Goal: Task Accomplishment & Management: Use online tool/utility

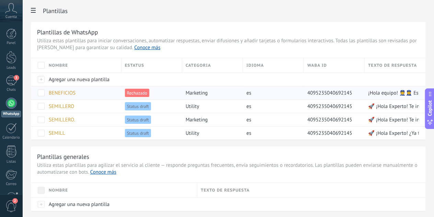
click at [149, 92] on span "Rechazado" at bounding box center [137, 93] width 24 height 8
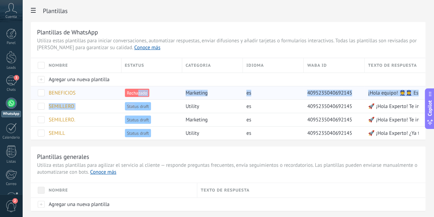
drag, startPoint x: 208, startPoint y: 106, endPoint x: 212, endPoint y: 96, distance: 10.3
click at [212, 96] on div "Nombre Estatus Categoria Idioma WABA ID Texto de respuesta Agregar una nueva pl…" at bounding box center [228, 98] width 395 height 81
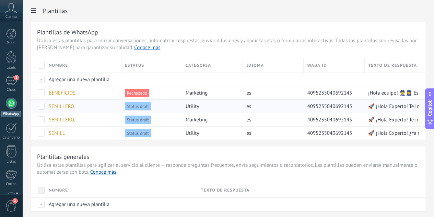
click at [151, 107] on span "Status draft" at bounding box center [138, 106] width 26 height 8
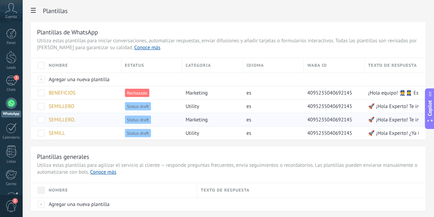
click at [151, 119] on span "Status draft" at bounding box center [138, 119] width 26 height 8
click at [151, 116] on span "Status draft" at bounding box center [138, 119] width 26 height 8
click at [151, 133] on span "Status draft" at bounding box center [138, 133] width 26 height 8
click at [199, 130] on span "utility" at bounding box center [192, 133] width 13 height 7
click at [199, 131] on span "utility" at bounding box center [192, 133] width 13 height 7
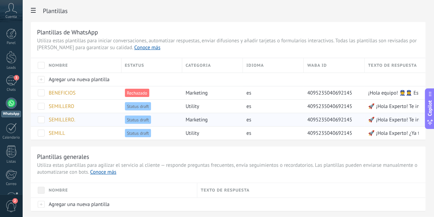
click at [208, 118] on span "marketing" at bounding box center [197, 119] width 22 height 7
click at [199, 104] on span "utility" at bounding box center [192, 106] width 13 height 7
click at [208, 90] on span "marketing" at bounding box center [197, 93] width 22 height 7
click at [240, 90] on div "marketing" at bounding box center [210, 92] width 57 height 13
drag, startPoint x: 291, startPoint y: 92, endPoint x: 290, endPoint y: 104, distance: 11.7
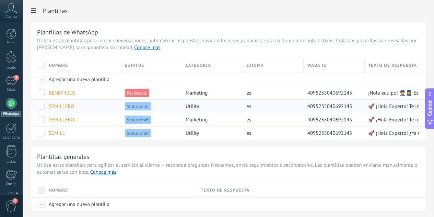
click at [291, 97] on div "es" at bounding box center [271, 92] width 57 height 13
click at [291, 108] on div "es" at bounding box center [271, 106] width 57 height 13
click at [294, 113] on div "Nombre Estatus Categoria Idioma WABA ID Texto de respuesta Agregar una nueva pl…" at bounding box center [228, 98] width 395 height 81
click at [294, 116] on div "es" at bounding box center [271, 119] width 57 height 13
drag, startPoint x: 293, startPoint y: 120, endPoint x: 291, endPoint y: 124, distance: 4.5
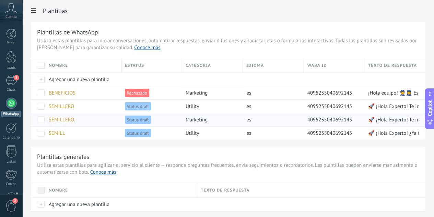
click at [292, 123] on div "es" at bounding box center [271, 119] width 57 height 13
drag, startPoint x: 292, startPoint y: 126, endPoint x: 301, endPoint y: 127, distance: 9.0
click at [293, 126] on div "Nombre Estatus Categoria Idioma WABA ID Texto de respuesta Agregar una nueva pl…" at bounding box center [228, 98] width 395 height 81
click at [339, 126] on div "4095235040692145" at bounding box center [334, 132] width 61 height 13
click at [349, 118] on span "4095235040692145" at bounding box center [329, 119] width 45 height 7
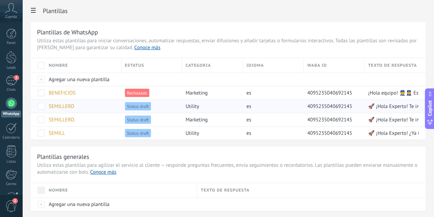
click at [356, 101] on div "4095235040692145" at bounding box center [332, 106] width 57 height 13
drag, startPoint x: 361, startPoint y: 96, endPoint x: 375, endPoint y: 98, distance: 14.6
click at [361, 96] on div "4095235040692145" at bounding box center [332, 92] width 57 height 13
click at [393, 97] on div "¡Hola equipo! 👮👮‍♀️ Estamos realizando una encuesta explorativa de beneficios l…" at bounding box center [392, 92] width 54 height 13
drag, startPoint x: 395, startPoint y: 105, endPoint x: 396, endPoint y: 109, distance: 3.9
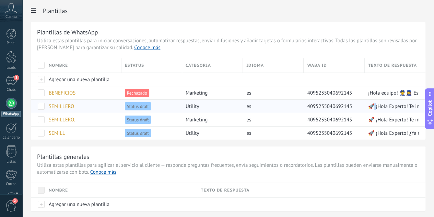
click at [396, 112] on div "Nombre Estatus Categoria Idioma WABA ID Texto de respuesta Agregar una nueva pl…" at bounding box center [228, 98] width 395 height 81
click at [397, 114] on div "🚀 ¡Hola Experto! Te invitamos a formar parte de la 4ta edición del programa SEM…" at bounding box center [392, 119] width 54 height 13
click at [398, 114] on div "🚀 ¡Hola Experto! Te invitamos a formar parte de la 4ta edición del programa SEM…" at bounding box center [392, 119] width 54 height 13
click at [398, 115] on div "🚀 ¡Hola Experto! Te invitamos a formar parte de la 4ta edición del programa SEM…" at bounding box center [392, 119] width 54 height 13
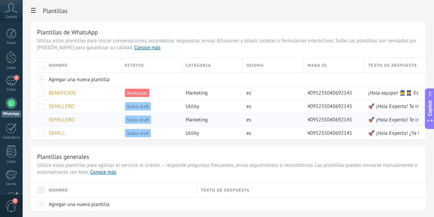
drag, startPoint x: 398, startPoint y: 115, endPoint x: 395, endPoint y: 121, distance: 6.6
click at [397, 118] on div "🚀 ¡Hola Experto! Te invitamos a formar parte de la 4ta edición del programa SEM…" at bounding box center [392, 119] width 54 height 13
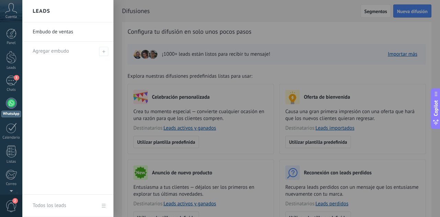
click at [36, 72] on div "Embudo de ventas Agregar embudo" at bounding box center [67, 108] width 91 height 172
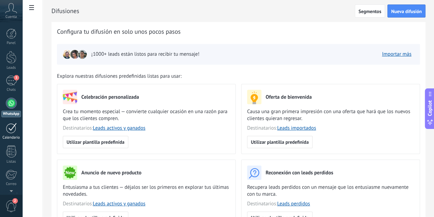
click at [10, 129] on div at bounding box center [11, 128] width 11 height 11
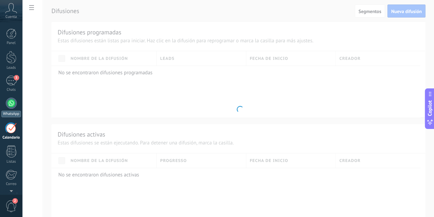
click at [10, 103] on div at bounding box center [11, 103] width 11 height 11
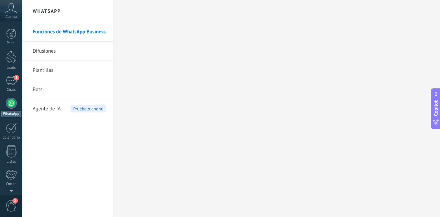
click at [51, 51] on link "Difusiones" at bounding box center [69, 51] width 73 height 19
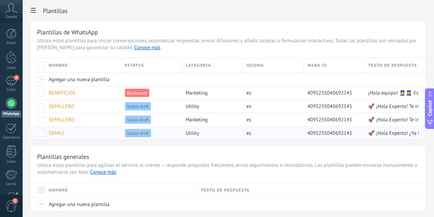
click at [151, 135] on span "Status draft" at bounding box center [138, 133] width 26 height 8
drag, startPoint x: 212, startPoint y: 132, endPoint x: 212, endPoint y: 127, distance: 4.1
click at [151, 131] on span "Status draft" at bounding box center [138, 133] width 26 height 8
click at [179, 127] on div "Status draft" at bounding box center [150, 132] width 57 height 13
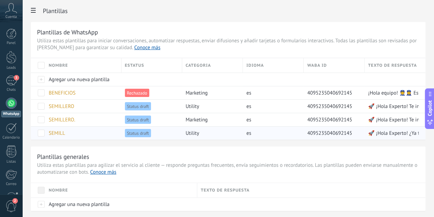
click at [179, 127] on div "Status draft" at bounding box center [150, 132] width 57 height 13
click at [11, 63] on div at bounding box center [11, 57] width 10 height 13
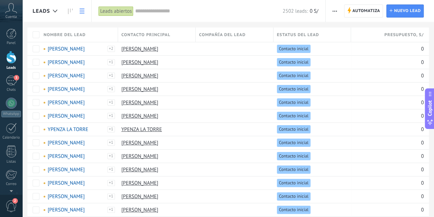
click at [12, 60] on div at bounding box center [11, 57] width 10 height 13
click at [4, 109] on link "WhatsApp" at bounding box center [11, 108] width 22 height 20
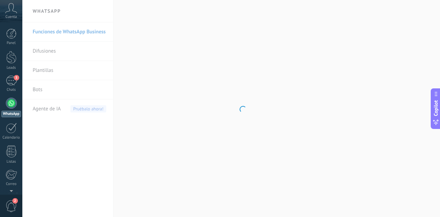
click at [53, 68] on body ".abccls-1,.abccls-2{fill-rule:evenodd}.abccls-2{fill:#fff} .abfcls-1{fill:none}…" at bounding box center [220, 108] width 440 height 217
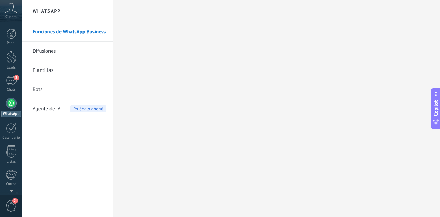
click at [52, 70] on link "Plantillas" at bounding box center [69, 70] width 73 height 19
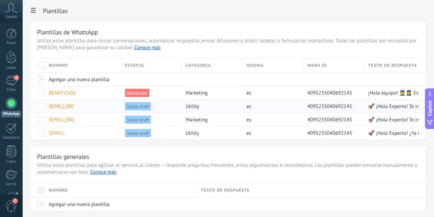
click at [45, 105] on span at bounding box center [41, 106] width 7 height 7
click at [45, 115] on div at bounding box center [38, 119] width 14 height 13
click at [71, 106] on div "eliminar" at bounding box center [59, 105] width 23 height 13
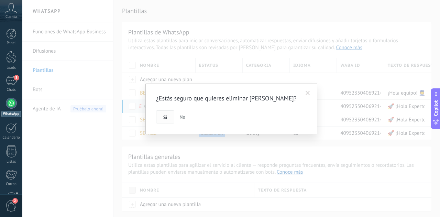
click at [163, 114] on button "Si" at bounding box center [165, 116] width 18 height 13
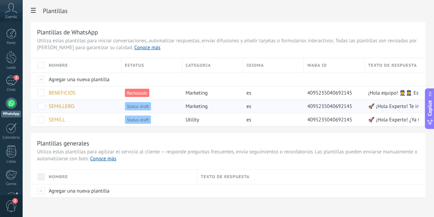
click at [45, 105] on span at bounding box center [41, 106] width 7 height 7
click at [71, 109] on div "eliminar" at bounding box center [59, 105] width 23 height 13
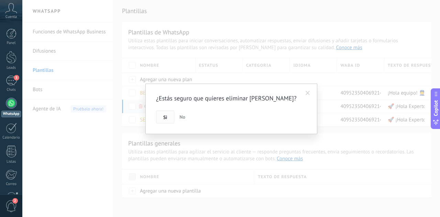
click at [162, 116] on button "Si" at bounding box center [165, 116] width 18 height 13
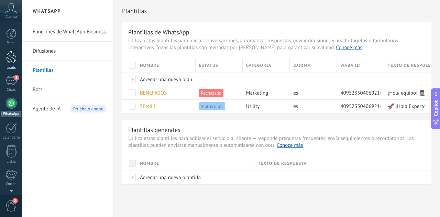
click at [12, 55] on div at bounding box center [11, 57] width 10 height 13
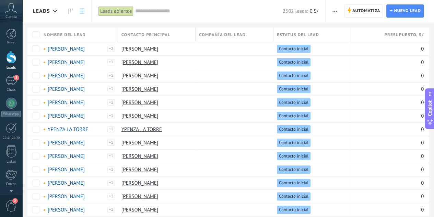
click at [338, 11] on button "button" at bounding box center [335, 10] width 10 height 13
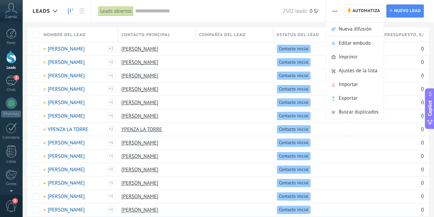
click at [68, 11] on link at bounding box center [71, 10] width 12 height 13
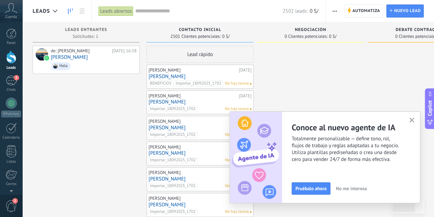
click at [339, 10] on button "button" at bounding box center [335, 10] width 10 height 13
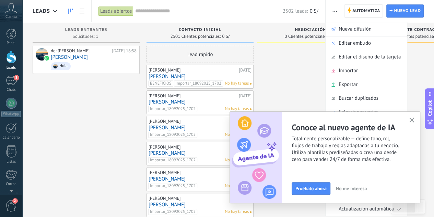
click at [415, 120] on button "button" at bounding box center [412, 120] width 9 height 9
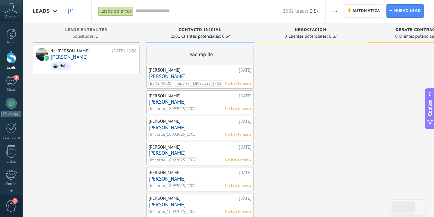
click at [334, 6] on span "button" at bounding box center [335, 10] width 4 height 13
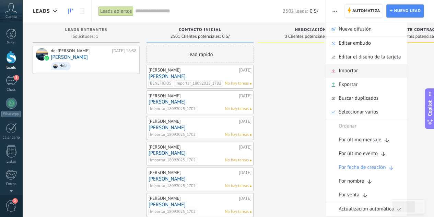
click at [360, 70] on div "Importar" at bounding box center [366, 71] width 81 height 14
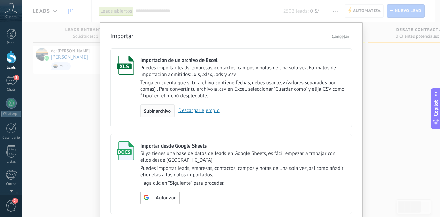
click at [162, 112] on span "Subir archivo" at bounding box center [157, 111] width 27 height 5
click at [0, 0] on input "Importación de un archivo de Excel Puedes importar leads, empresas, contactos, …" at bounding box center [0, 0] width 0 height 0
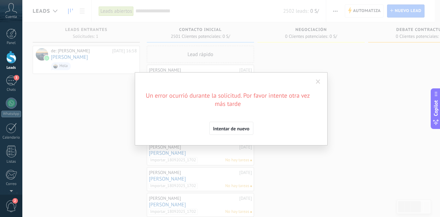
click at [231, 130] on span "Intentar de nuevo" at bounding box center [231, 128] width 36 height 5
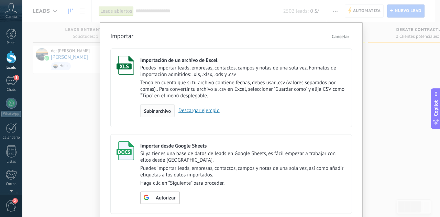
click at [159, 111] on span "Subir archivo" at bounding box center [157, 111] width 27 height 5
click at [0, 0] on input "Importación de un archivo de Excel Puedes importar leads, empresas, contactos, …" at bounding box center [0, 0] width 0 height 0
click at [229, 38] on div "Importar Cancelar" at bounding box center [230, 36] width 241 height 10
click at [159, 110] on span "Subir archivo" at bounding box center [157, 111] width 27 height 5
click at [0, 0] on input "Importación de un archivo de Excel Puedes importar leads, empresas, contactos, …" at bounding box center [0, 0] width 0 height 0
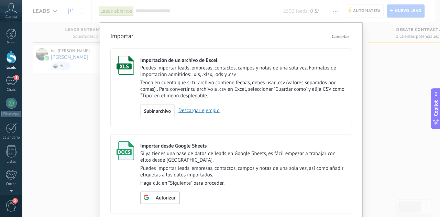
click at [339, 38] on span "Cancelar" at bounding box center [340, 36] width 18 height 6
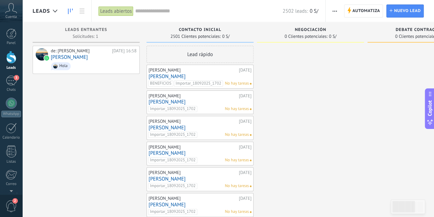
click at [336, 9] on span "button" at bounding box center [335, 10] width 4 height 13
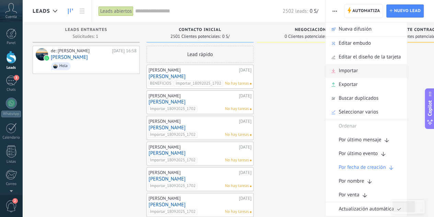
click at [366, 74] on div "Importar" at bounding box center [366, 71] width 81 height 14
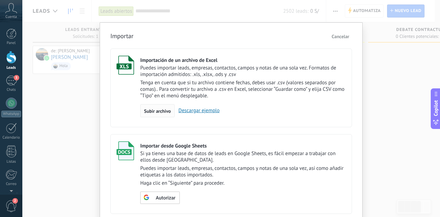
click at [167, 110] on span "Subir archivo" at bounding box center [157, 111] width 27 height 5
click at [0, 0] on input "Importación de un archivo de Excel Puedes importar leads, empresas, contactos, …" at bounding box center [0, 0] width 0 height 0
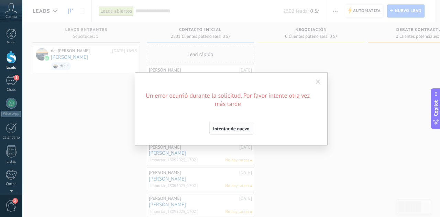
click at [239, 132] on button "Intentar de nuevo" at bounding box center [231, 128] width 44 height 13
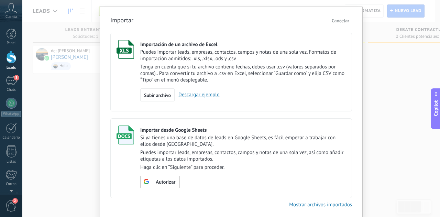
scroll to position [5, 0]
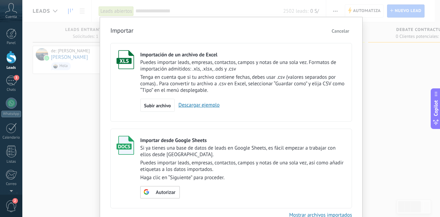
drag, startPoint x: 382, startPoint y: 56, endPoint x: 353, endPoint y: 46, distance: 31.1
click at [383, 56] on div "Importar Cancelar Importación de un archivo de Excel Puedes importar leads, emp…" at bounding box center [230, 108] width 417 height 217
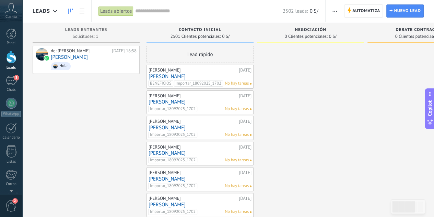
click at [336, 10] on span "button" at bounding box center [335, 10] width 4 height 13
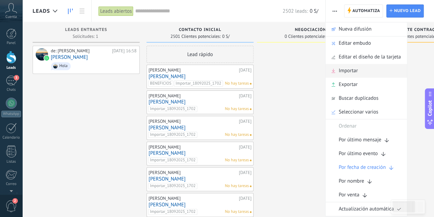
click at [355, 70] on span "Importar" at bounding box center [348, 71] width 19 height 14
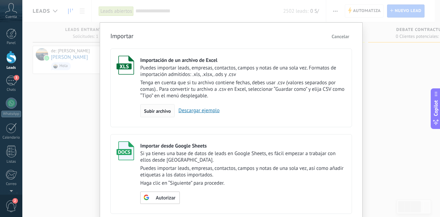
click at [152, 110] on span "Subir archivo" at bounding box center [157, 111] width 27 height 5
click at [0, 0] on input "Importación de un archivo de Excel Puedes importar leads, empresas, contactos, …" at bounding box center [0, 0] width 0 height 0
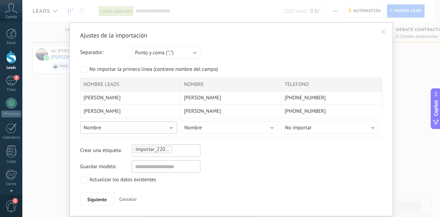
click at [150, 129] on button "Nombre" at bounding box center [128, 127] width 97 height 12
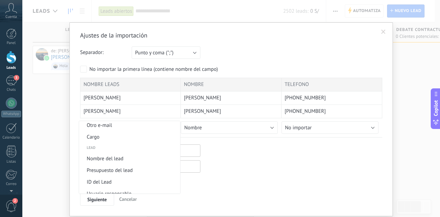
scroll to position [256, 0]
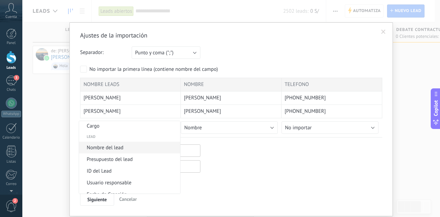
click at [140, 151] on span "Nombre del lead" at bounding box center [128, 147] width 99 height 7
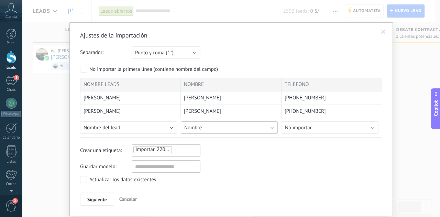
click at [220, 126] on button "Nombre" at bounding box center [229, 127] width 97 height 12
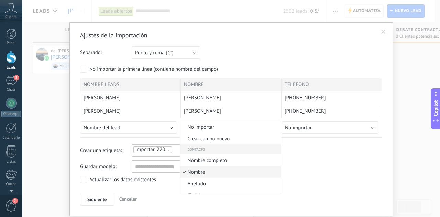
scroll to position [16, 0]
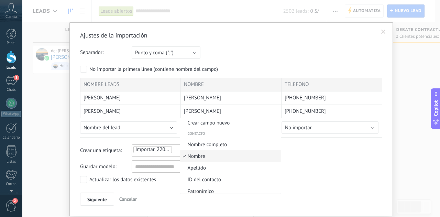
click at [215, 157] on span "Nombre" at bounding box center [229, 156] width 99 height 7
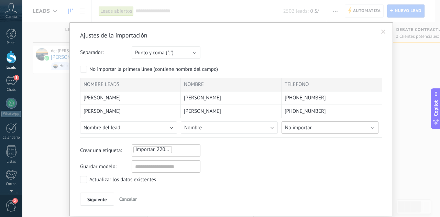
click at [346, 128] on button "No importar" at bounding box center [329, 127] width 97 height 12
click at [330, 127] on span "Teléfono celular" at bounding box center [330, 128] width 99 height 7
click at [176, 147] on ul "Importar_22092025_1653" at bounding box center [157, 149] width 48 height 8
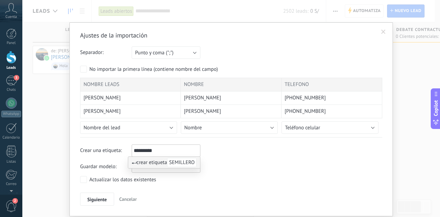
type input "*********"
click at [181, 161] on span "SEMILLERO" at bounding box center [182, 162] width 30 height 9
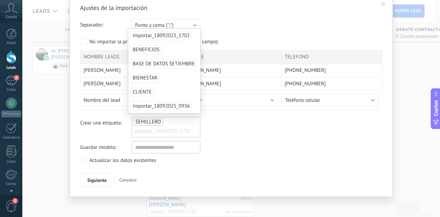
scroll to position [27, 0]
click at [151, 148] on input "text" at bounding box center [166, 147] width 69 height 12
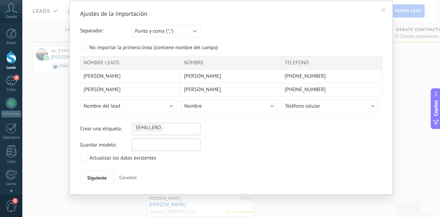
scroll to position [20, 0]
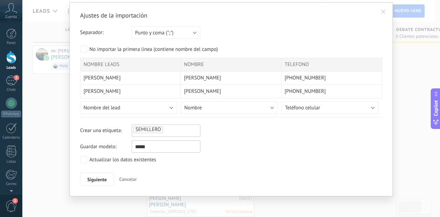
type input "*****"
drag, startPoint x: 156, startPoint y: 147, endPoint x: 106, endPoint y: 149, distance: 49.8
click at [106, 149] on div "Guardar modelo: *****" at bounding box center [231, 146] width 302 height 12
click at [103, 177] on span "Siguiente" at bounding box center [97, 179] width 20 height 5
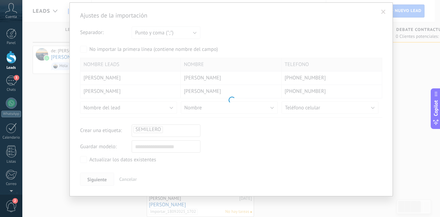
scroll to position [0, 0]
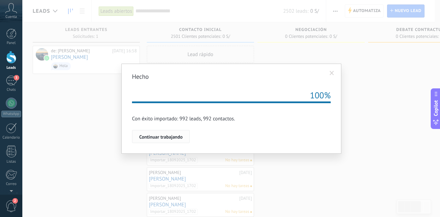
click at [166, 136] on span "Continuar trabajando" at bounding box center [160, 136] width 43 height 5
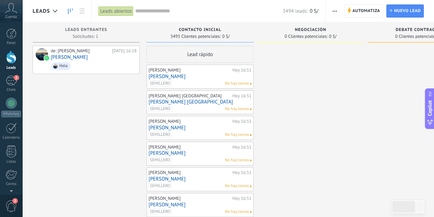
click at [334, 11] on icon "button" at bounding box center [335, 11] width 4 height 1
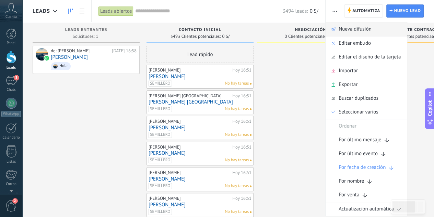
click at [363, 24] on span "Nueva difusión" at bounding box center [355, 29] width 33 height 14
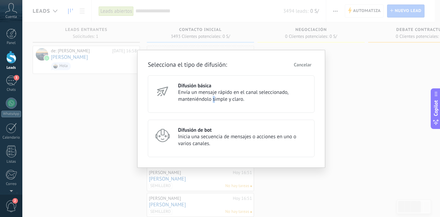
click at [215, 98] on span "Envía un mensaje rápido en el canal seleccionado, manteniéndolo simple y claro." at bounding box center [243, 96] width 130 height 14
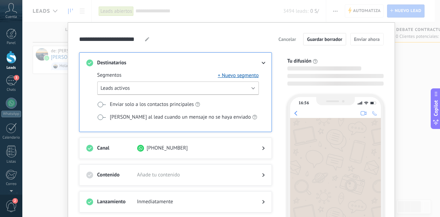
click at [150, 90] on button "Leads activos" at bounding box center [177, 87] width 161 height 13
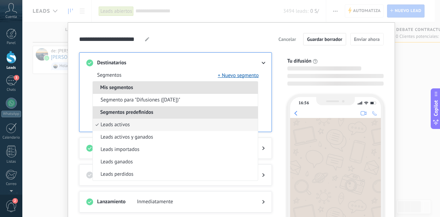
click at [144, 124] on li "Leads activos" at bounding box center [175, 124] width 165 height 12
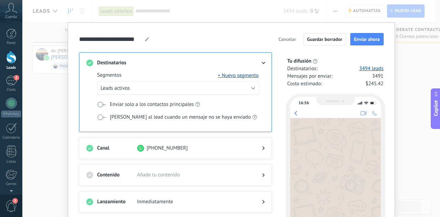
click at [235, 79] on div "Segmentos + Nuevo segmento Leads activos Enviar solo a los contactos principale…" at bounding box center [177, 101] width 161 height 58
click at [235, 75] on button "+ Nuevo segmento" at bounding box center [238, 75] width 41 height 7
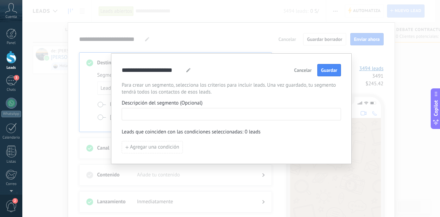
click at [185, 112] on input at bounding box center [231, 113] width 218 height 11
click at [306, 70] on span "Cancelar" at bounding box center [303, 70] width 18 height 5
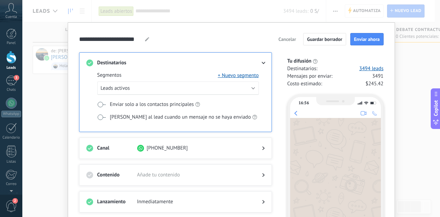
click at [101, 115] on span at bounding box center [101, 116] width 9 height 5
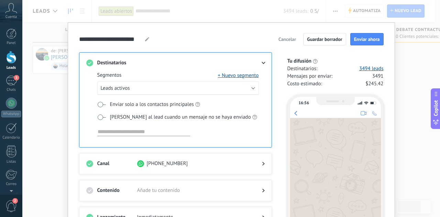
click at [114, 128] on input at bounding box center [143, 131] width 93 height 8
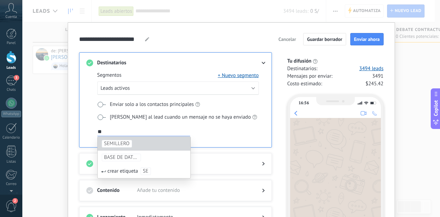
type input "**"
click at [108, 140] on span "SEMILLERO" at bounding box center [116, 143] width 25 height 7
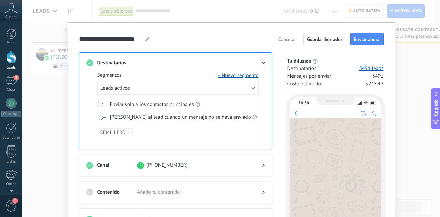
click at [99, 104] on span at bounding box center [101, 104] width 9 height 5
click at [102, 103] on span at bounding box center [101, 104] width 9 height 5
click at [350, 57] on div "Tu difusión Destinatarios : 3494 leads Mensajes por enviar : 3491 Costo estimad…" at bounding box center [331, 170] width 103 height 236
drag, startPoint x: 382, startPoint y: 77, endPoint x: 368, endPoint y: 76, distance: 13.4
click at [368, 76] on div "Mensajes por enviar : 3491" at bounding box center [335, 76] width 96 height 7
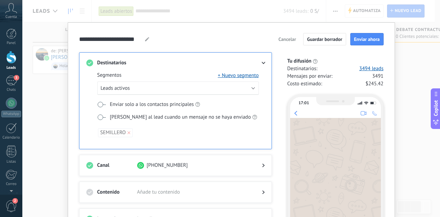
click at [330, 74] on span "Mensajes por enviar :" at bounding box center [309, 76] width 45 height 7
click at [332, 75] on div "Mensajes por enviar : 3491" at bounding box center [335, 76] width 96 height 7
click at [434, 64] on div "**********" at bounding box center [230, 108] width 417 height 217
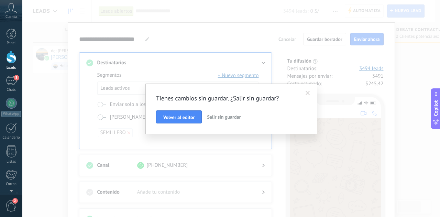
click at [221, 117] on span "Salir sin guardar" at bounding box center [224, 117] width 34 height 6
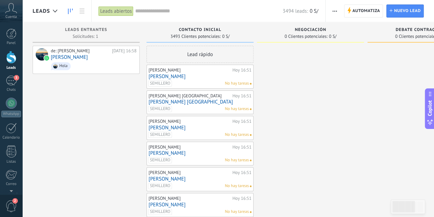
click at [333, 9] on span "button" at bounding box center [335, 10] width 4 height 13
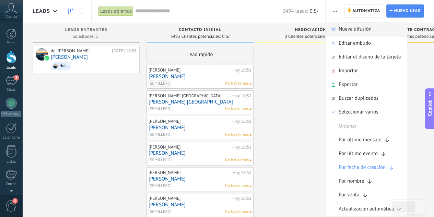
click at [370, 29] on span "Nueva difusión" at bounding box center [355, 29] width 33 height 14
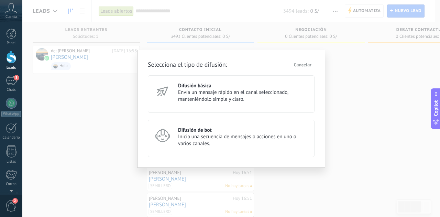
click at [82, 110] on div "Selecciona el tipo de difusión: Cancelar Difusión básica Envía un mensaje rápid…" at bounding box center [230, 108] width 417 height 217
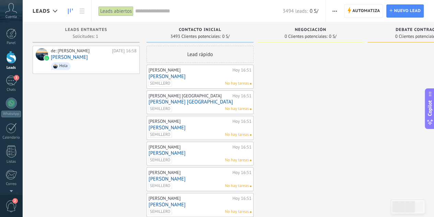
click at [201, 32] on span "Contacto inicial" at bounding box center [200, 29] width 43 height 5
click at [8, 87] on link "3 Chats" at bounding box center [11, 84] width 22 height 16
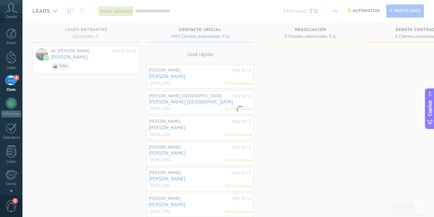
click at [84, 10] on body ".abccls-1,.abccls-2{fill-rule:evenodd}.abccls-2{fill:#fff} .abfcls-1{fill:none}…" at bounding box center [217, 108] width 434 height 217
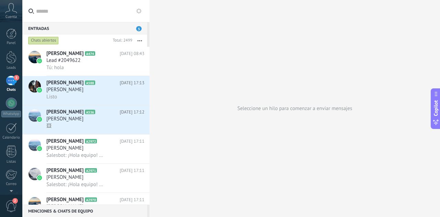
click at [8, 81] on div "3" at bounding box center [11, 81] width 11 height 10
click at [11, 55] on div at bounding box center [11, 57] width 10 height 13
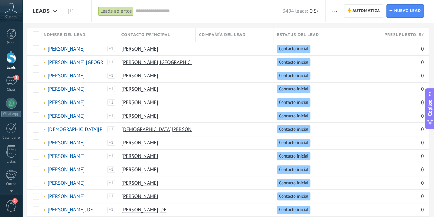
click at [65, 10] on link at bounding box center [71, 10] width 12 height 13
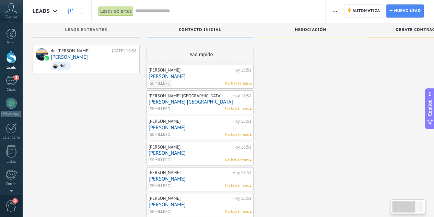
click at [336, 12] on span "button" at bounding box center [335, 10] width 4 height 13
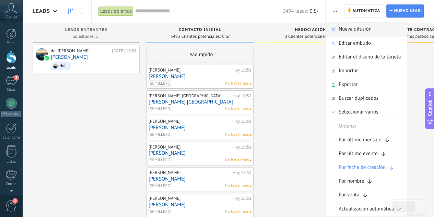
click at [348, 31] on span "Nueva difusión" at bounding box center [355, 29] width 33 height 14
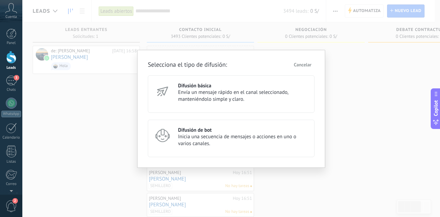
click at [216, 96] on span "Envía un mensaje rápido en el canal seleccionado, manteniéndolo simple y claro." at bounding box center [243, 96] width 130 height 14
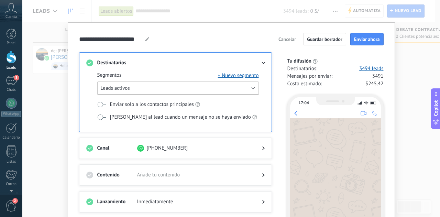
click at [163, 88] on button "Leads activos" at bounding box center [177, 87] width 161 height 13
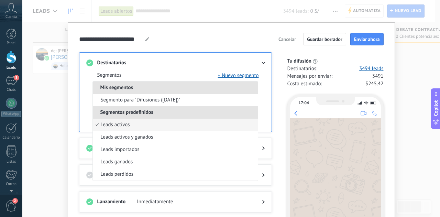
click at [171, 66] on div "Segmentos + Nuevo segmento Mis segmentos Segmento para "Difusiones ([DATE])" Se…" at bounding box center [175, 98] width 178 height 65
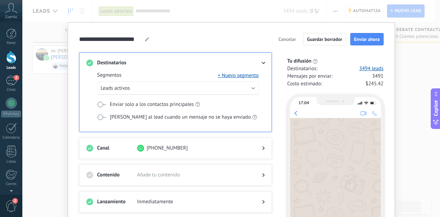
click at [100, 118] on span at bounding box center [101, 116] width 9 height 5
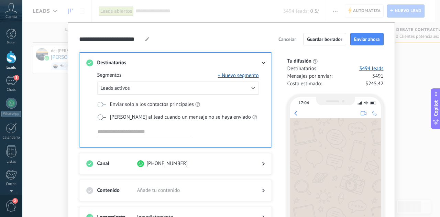
click at [114, 130] on input at bounding box center [143, 131] width 93 height 8
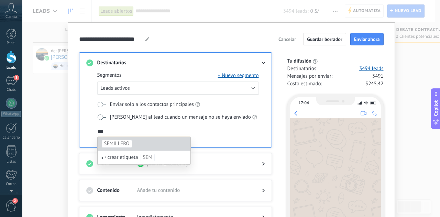
type input "***"
click at [111, 141] on span "SEMILLERO" at bounding box center [116, 143] width 25 height 7
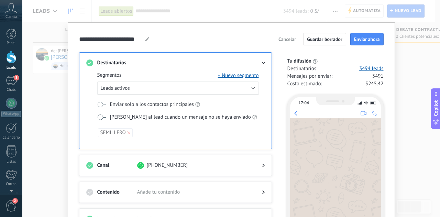
click at [405, 58] on div "**********" at bounding box center [230, 108] width 417 height 217
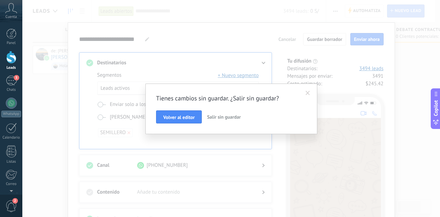
click at [207, 117] on span "Salir sin guardar" at bounding box center [224, 117] width 34 height 6
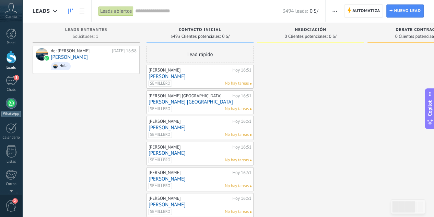
click at [12, 106] on div at bounding box center [11, 103] width 11 height 11
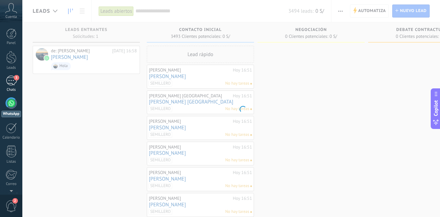
click at [16, 83] on link "3 Chats" at bounding box center [11, 84] width 22 height 16
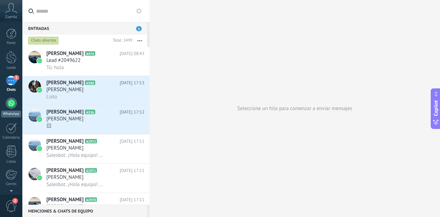
click at [9, 111] on div "WhatsApp" at bounding box center [11, 114] width 20 height 7
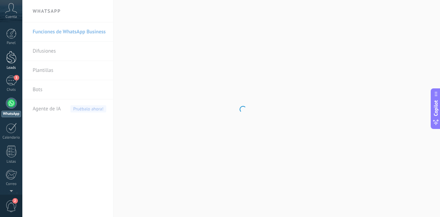
click at [8, 61] on div at bounding box center [11, 57] width 10 height 13
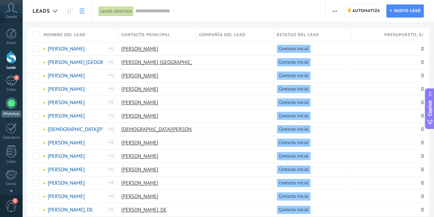
click at [11, 106] on div at bounding box center [11, 103] width 11 height 11
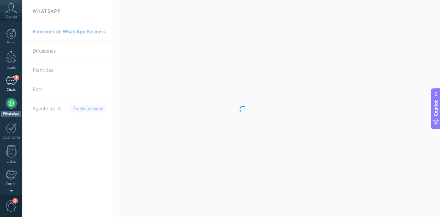
click at [15, 80] on span "3" at bounding box center [16, 77] width 5 height 5
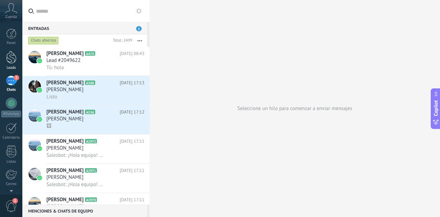
click at [12, 58] on div at bounding box center [11, 57] width 10 height 13
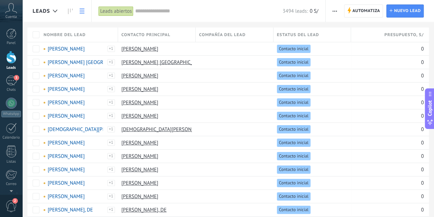
click at [167, 11] on input "text" at bounding box center [208, 11] width 147 height 7
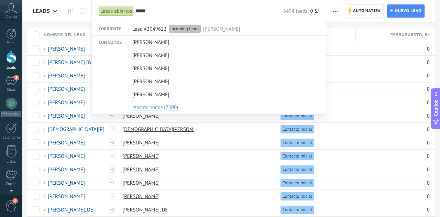
click at [41, 34] on div at bounding box center [220, 108] width 440 height 217
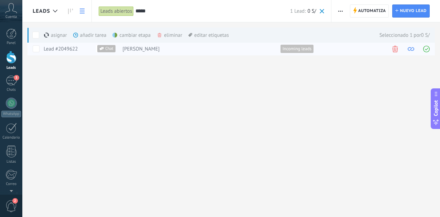
click at [40, 43] on div "Nombre del lead Contacto principal Compañía del lead Estatus del lead Presupues…" at bounding box center [233, 41] width 412 height 28
click at [150, 14] on input "*****" at bounding box center [212, 11] width 155 height 7
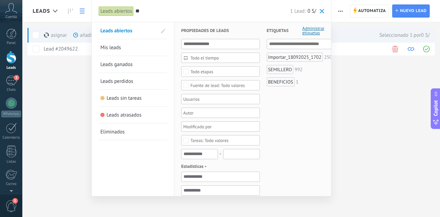
type input "*"
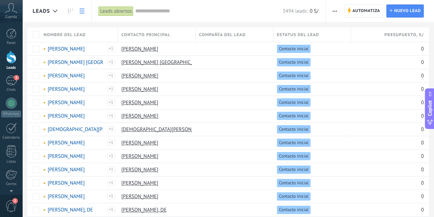
click at [93, 33] on div "Nombre del lead" at bounding box center [79, 34] width 78 height 14
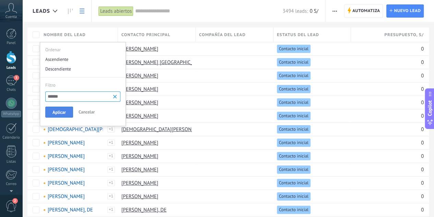
type input "******"
click at [58, 114] on span "Aplicar" at bounding box center [59, 112] width 13 height 5
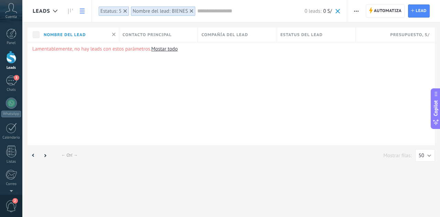
click at [109, 35] on span at bounding box center [114, 34] width 10 height 14
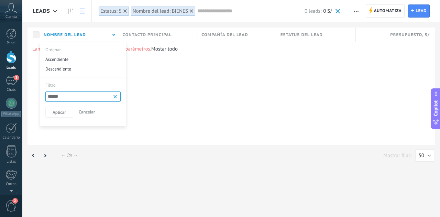
click at [113, 95] on b at bounding box center [116, 96] width 8 height 7
click at [94, 115] on button "Cancelar" at bounding box center [87, 111] width 23 height 11
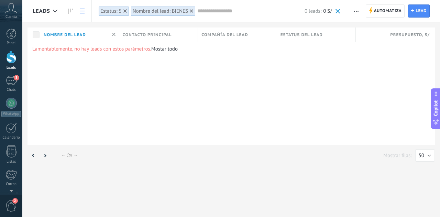
click at [79, 12] on link at bounding box center [82, 10] width 12 height 13
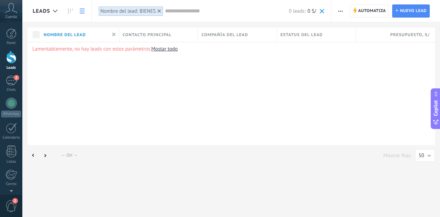
click at [159, 12] on icon at bounding box center [158, 10] width 3 height 3
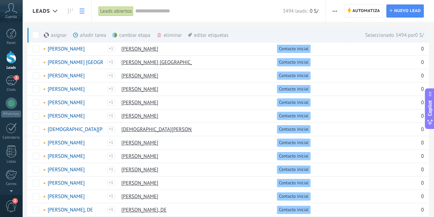
click at [175, 34] on div "eliminar màs" at bounding box center [181, 34] width 49 height 15
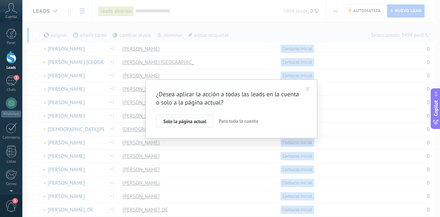
click at [201, 125] on button "Solo la página actual" at bounding box center [184, 120] width 57 height 13
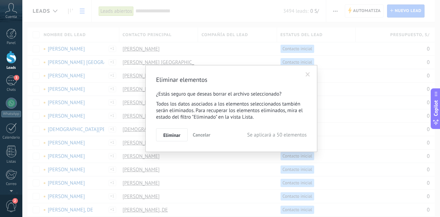
click at [310, 76] on span at bounding box center [307, 74] width 4 height 5
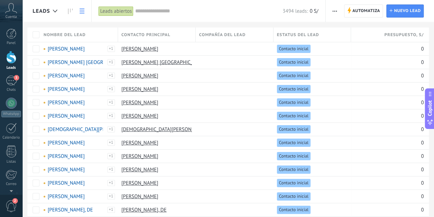
click at [46, 9] on span "Leads" at bounding box center [42, 11] width 18 height 7
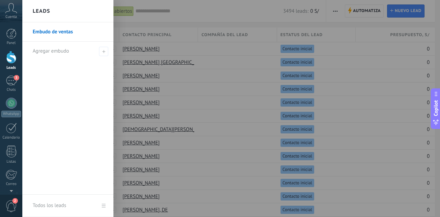
click at [206, 4] on div at bounding box center [242, 108] width 440 height 217
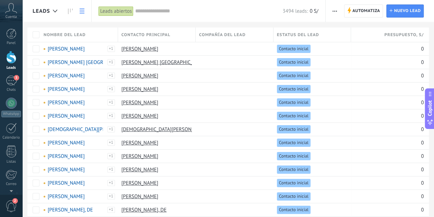
click at [71, 8] on link at bounding box center [71, 10] width 12 height 13
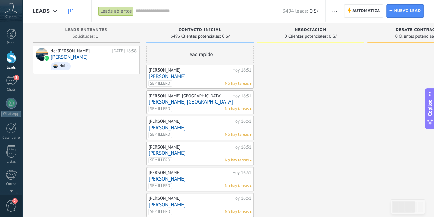
click at [337, 12] on span "button" at bounding box center [335, 10] width 4 height 13
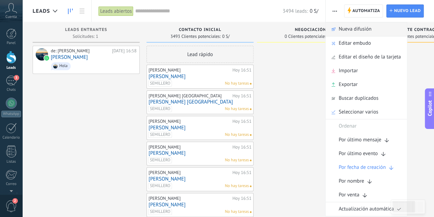
click at [369, 31] on span "Nueva difusión" at bounding box center [355, 29] width 33 height 14
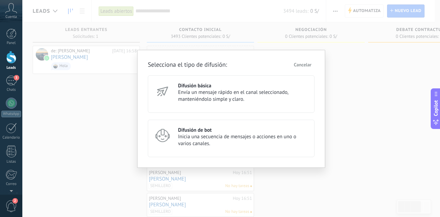
click at [172, 105] on div "Difusión básica Envía un mensaje rápido en el canal seleccionado, manteniéndolo…" at bounding box center [231, 93] width 167 height 37
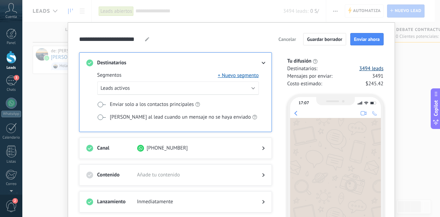
click at [372, 66] on link "3494 leads" at bounding box center [371, 68] width 24 height 7
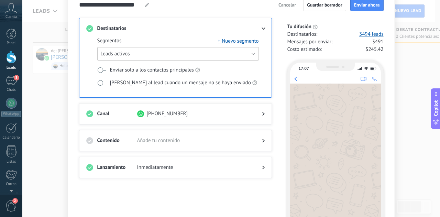
click at [211, 50] on button "Leads activos" at bounding box center [177, 53] width 161 height 13
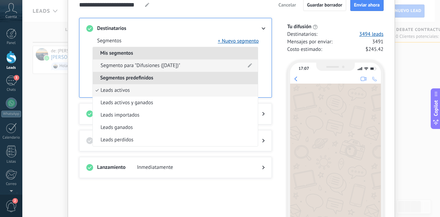
click at [180, 64] on span "Segmento para "Difusiones ([DATE])"" at bounding box center [141, 65] width 80 height 7
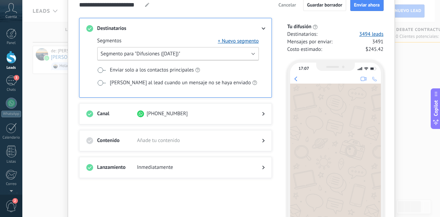
click at [208, 55] on button "Segmento para "Difusiones ([DATE])"" at bounding box center [177, 53] width 161 height 13
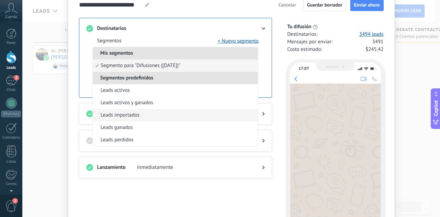
click at [154, 115] on li "Leads importados" at bounding box center [175, 115] width 165 height 12
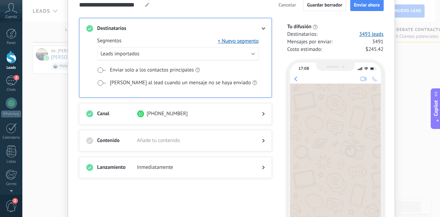
click at [100, 70] on span at bounding box center [101, 69] width 9 height 5
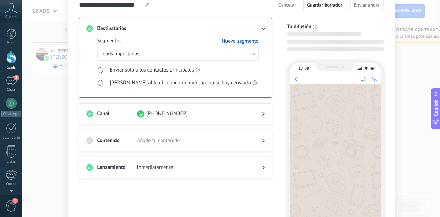
click at [102, 81] on span at bounding box center [101, 82] width 9 height 5
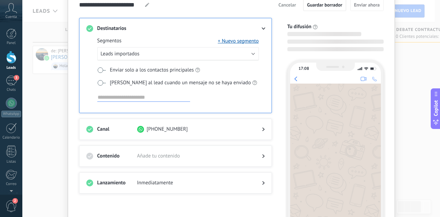
click at [114, 98] on input at bounding box center [143, 97] width 93 height 8
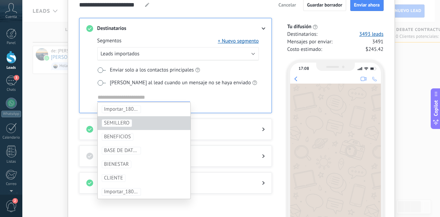
click at [127, 124] on span "SEMILLERO" at bounding box center [116, 123] width 25 height 7
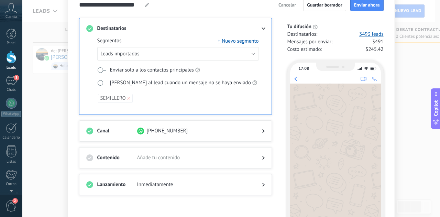
click at [113, 127] on h3 "Canal" at bounding box center [117, 130] width 40 height 7
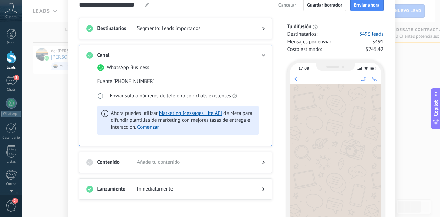
click at [150, 166] on div at bounding box center [175, 169] width 178 height 7
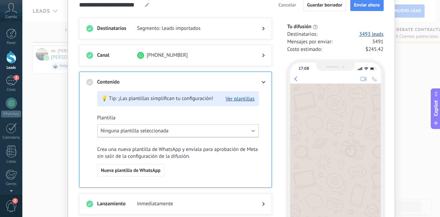
click at [152, 130] on span "Ninguna plantilla seleccionada" at bounding box center [135, 130] width 68 height 7
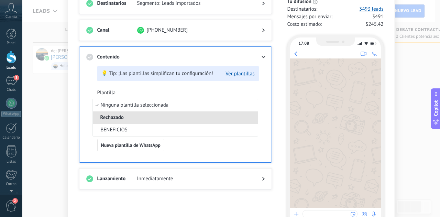
scroll to position [69, 0]
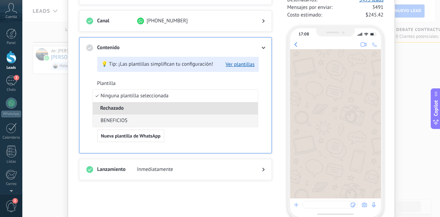
click at [116, 120] on span "BENEFICIOS" at bounding box center [114, 120] width 27 height 7
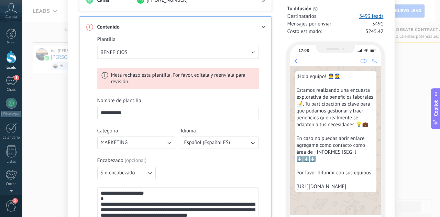
scroll to position [103, 0]
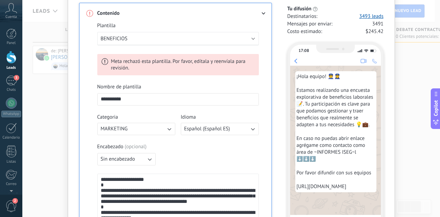
click at [140, 99] on input "**********" at bounding box center [178, 98] width 161 height 11
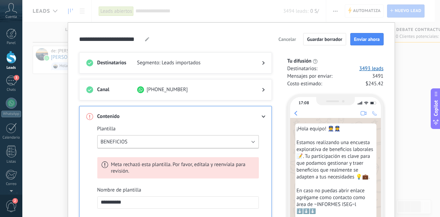
click at [141, 139] on button "BENEFICIOS" at bounding box center [177, 141] width 161 height 13
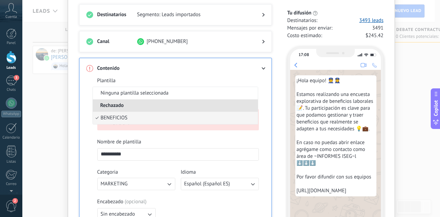
scroll to position [69, 0]
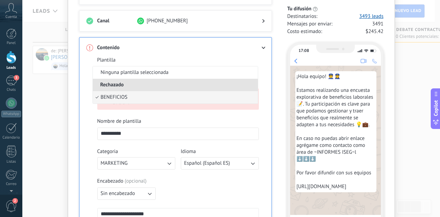
click at [268, 38] on div "**********" at bounding box center [175, 206] width 193 height 338
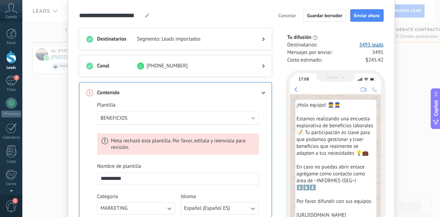
scroll to position [0, 0]
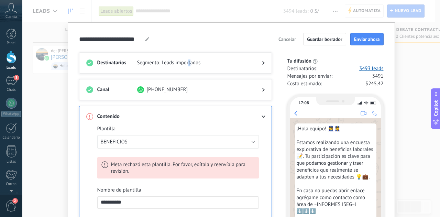
click at [188, 65] on span "Segmento: Leads importados" at bounding box center [194, 62] width 114 height 7
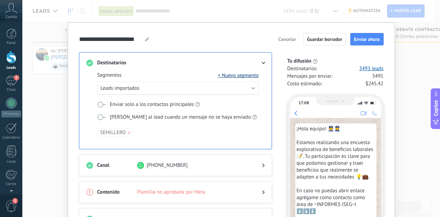
click at [240, 77] on button "+ Nuevo segmento" at bounding box center [238, 75] width 41 height 7
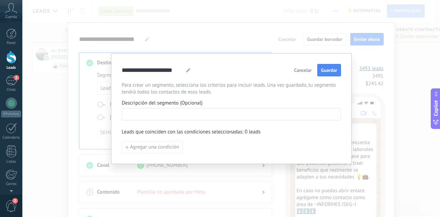
click at [198, 110] on input at bounding box center [231, 113] width 218 height 11
type input "*********"
click at [163, 147] on span "Agregar una condición" at bounding box center [154, 147] width 49 height 5
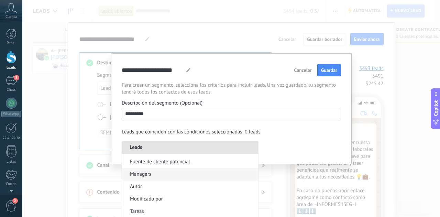
scroll to position [69, 0]
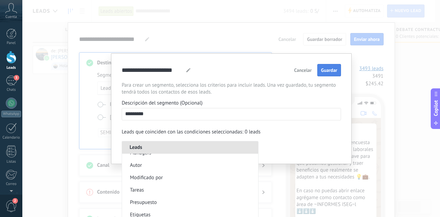
click at [337, 67] on button "Guardar" at bounding box center [329, 70] width 24 height 12
click at [332, 70] on span "Guardar" at bounding box center [329, 70] width 16 height 5
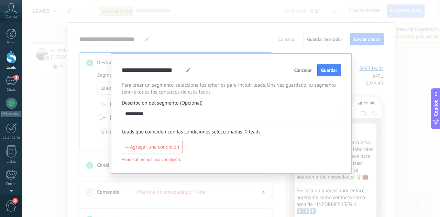
click at [170, 163] on div "**********" at bounding box center [231, 113] width 240 height 120
drag, startPoint x: 193, startPoint y: 136, endPoint x: 197, endPoint y: 131, distance: 7.1
click at [193, 136] on div "**********" at bounding box center [231, 113] width 219 height 99
click at [197, 131] on span "Leads que coinciden con las condiciones seleccionadas: 0 leads" at bounding box center [191, 131] width 139 height 7
click at [168, 148] on span "Agregar una condición" at bounding box center [154, 147] width 49 height 5
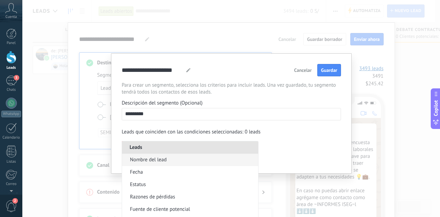
click at [170, 162] on li "Nombre del lead" at bounding box center [190, 159] width 136 height 12
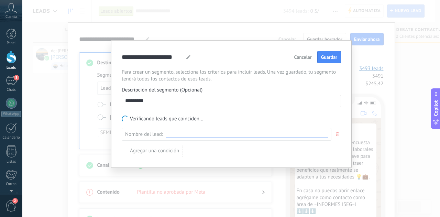
click at [191, 134] on input at bounding box center [247, 134] width 162 height 7
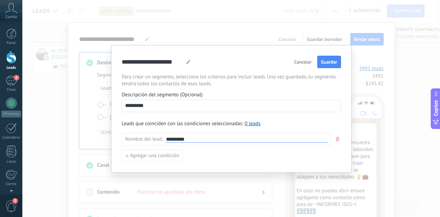
type input "*********"
click at [303, 62] on span "Cancelar" at bounding box center [303, 61] width 18 height 5
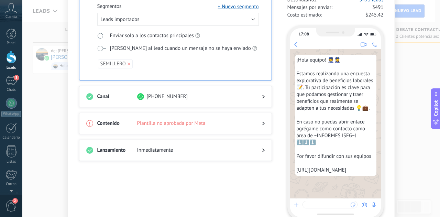
click at [41, 107] on div "**********" at bounding box center [230, 108] width 417 height 217
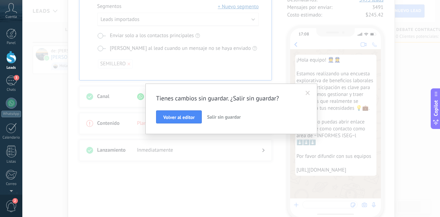
click at [216, 117] on span "Salir sin guardar" at bounding box center [224, 117] width 34 height 6
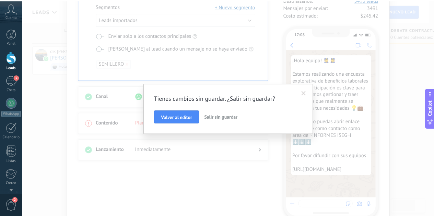
scroll to position [0, 0]
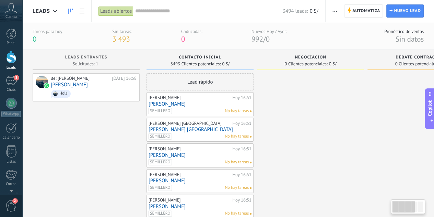
click at [206, 59] on span "Contacto inicial" at bounding box center [200, 57] width 43 height 5
click at [224, 66] on span "0 S/" at bounding box center [226, 64] width 8 height 4
click at [234, 63] on div "3493 Clientes potenciales: 0 S/" at bounding box center [200, 64] width 100 height 6
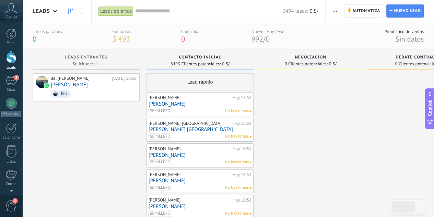
click at [234, 63] on div "3493 Clientes potenciales: 0 S/" at bounding box center [200, 64] width 100 height 6
click at [225, 87] on div "Lead rápido" at bounding box center [200, 81] width 107 height 17
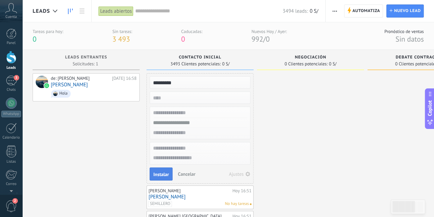
type input "*********"
click at [167, 170] on button "Instalar" at bounding box center [161, 173] width 23 height 13
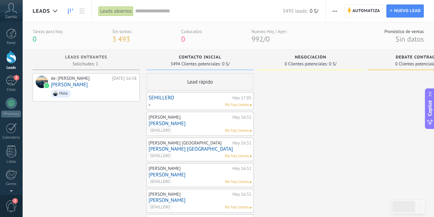
click at [311, 68] on div "Negociación 0 Clientes potenciales: 0 S/" at bounding box center [310, 60] width 107 height 20
click at [315, 63] on span "0 Clientes potenciales:" at bounding box center [306, 64] width 43 height 4
click at [280, 30] on div "Nuevos Hoy / Ayer:" at bounding box center [269, 32] width 35 height 6
click at [261, 38] on span "992" at bounding box center [258, 38] width 12 height 9
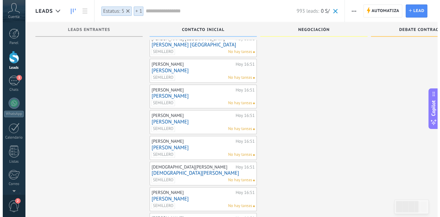
scroll to position [69, 0]
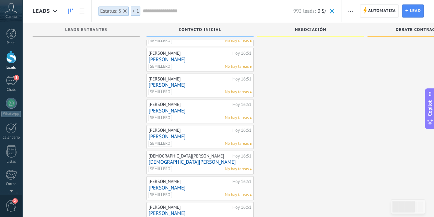
click at [349, 12] on button "button" at bounding box center [351, 10] width 10 height 13
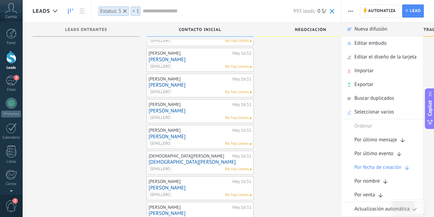
click at [349, 25] on div "Nueva difusión" at bounding box center [382, 29] width 81 height 14
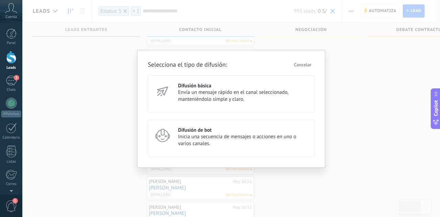
click at [206, 90] on span "Envía un mensaje rápido en el canal seleccionado, manteniéndolo simple y claro." at bounding box center [243, 96] width 130 height 14
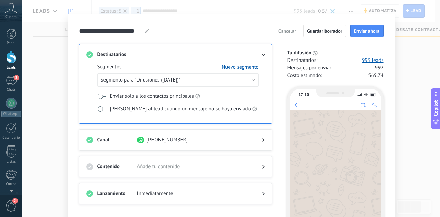
scroll to position [0, 0]
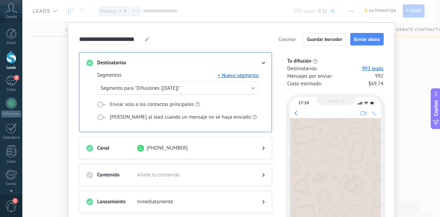
click at [115, 155] on div at bounding box center [175, 154] width 178 height 7
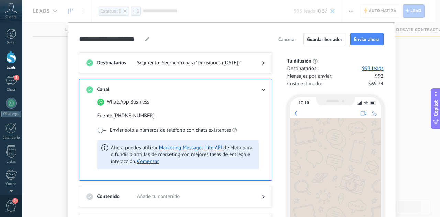
click at [129, 79] on div "Destinatarios Segmento: Segmento para "Difusiones ([DATE])" Canal WhatsApp Busi…" at bounding box center [179, 170] width 201 height 236
click at [128, 85] on div "Canal WhatsApp Business Fuente : [PHONE_NUMBER] Enviar solo a números de teléfo…" at bounding box center [175, 129] width 193 height 101
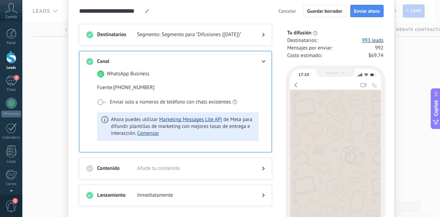
scroll to position [34, 0]
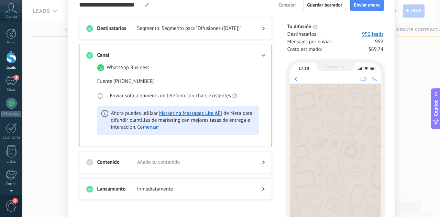
click at [134, 160] on h3 "Contenido" at bounding box center [117, 162] width 40 height 7
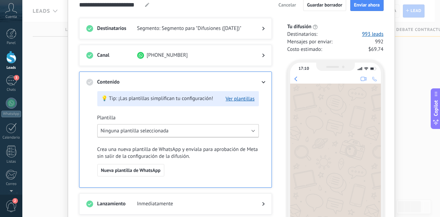
click at [141, 132] on span "Ninguna plantilla seleccionada" at bounding box center [135, 130] width 68 height 7
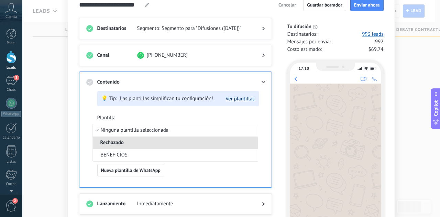
click at [234, 98] on button "Ver plantillas" at bounding box center [239, 98] width 29 height 7
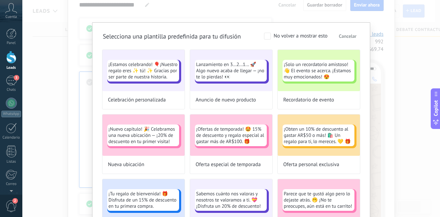
click at [344, 38] on span "Cancelar" at bounding box center [348, 36] width 18 height 5
